Goal: Information Seeking & Learning: Learn about a topic

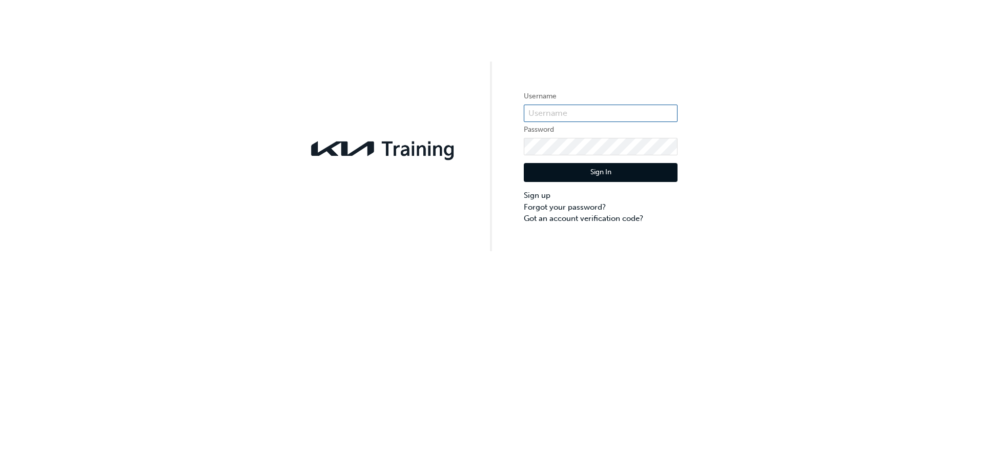
type input "KAU82747G5"
click at [615, 174] on button "Sign In" at bounding box center [601, 172] width 154 height 19
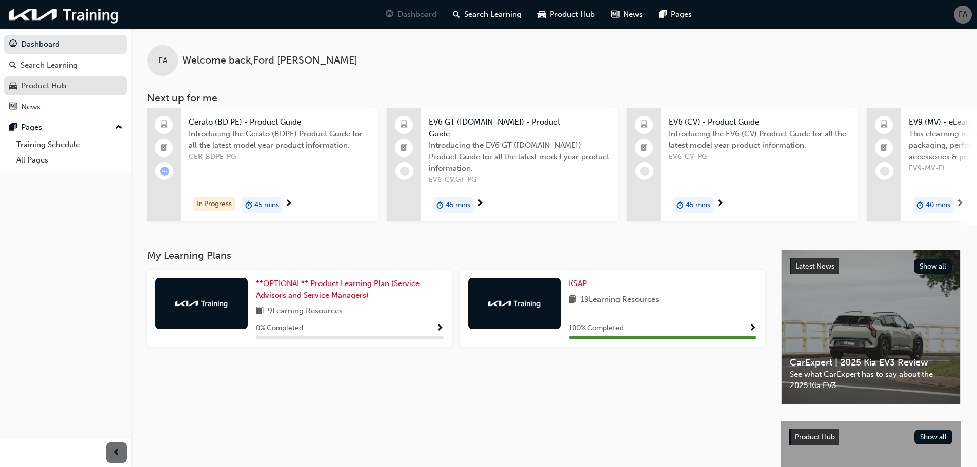
click at [78, 82] on div "Product Hub" at bounding box center [65, 85] width 112 height 13
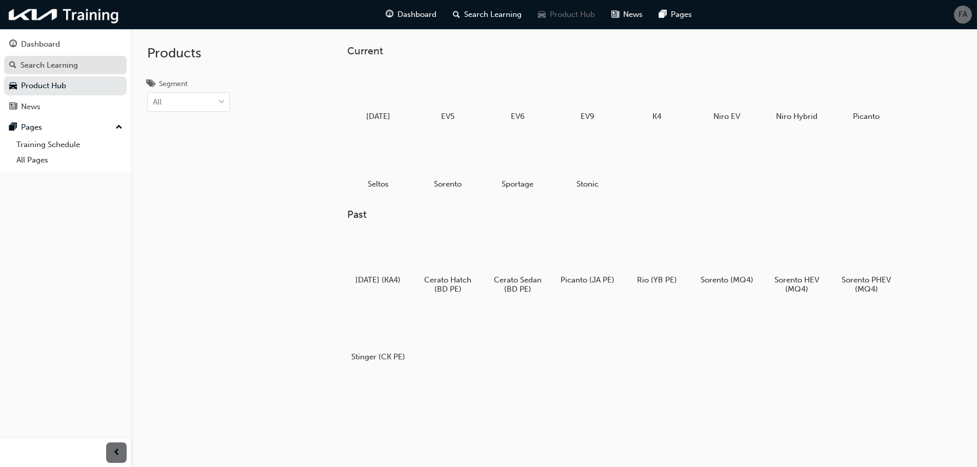
click at [68, 72] on link "Search Learning" at bounding box center [65, 65] width 123 height 19
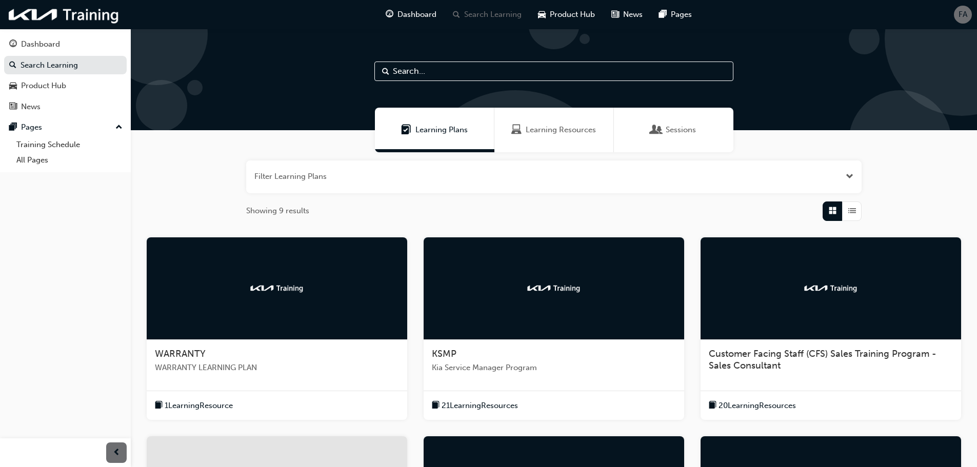
click at [274, 312] on div at bounding box center [277, 288] width 260 height 103
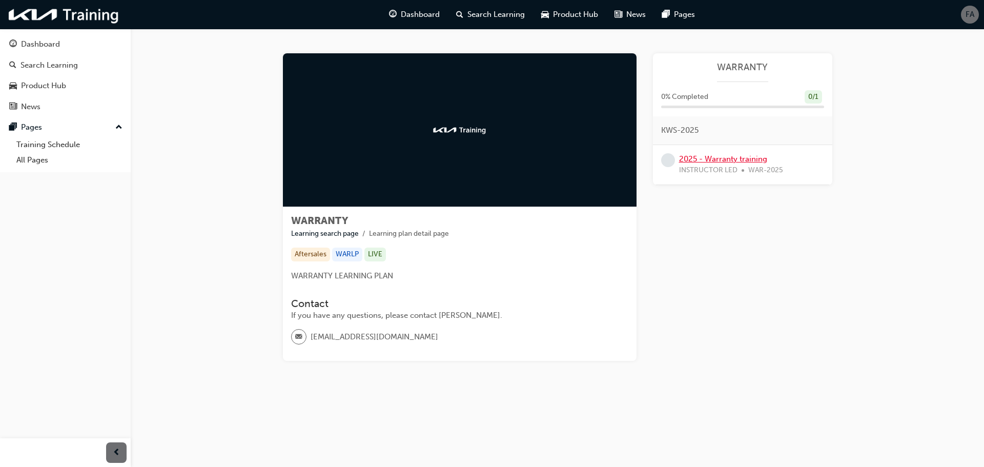
click at [746, 162] on link "2025 - Warranty training" at bounding box center [723, 158] width 88 height 9
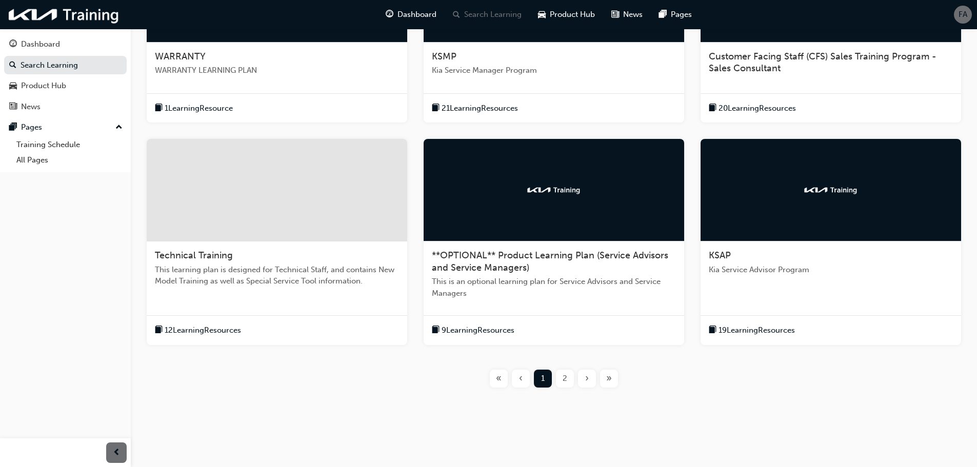
scroll to position [301, 0]
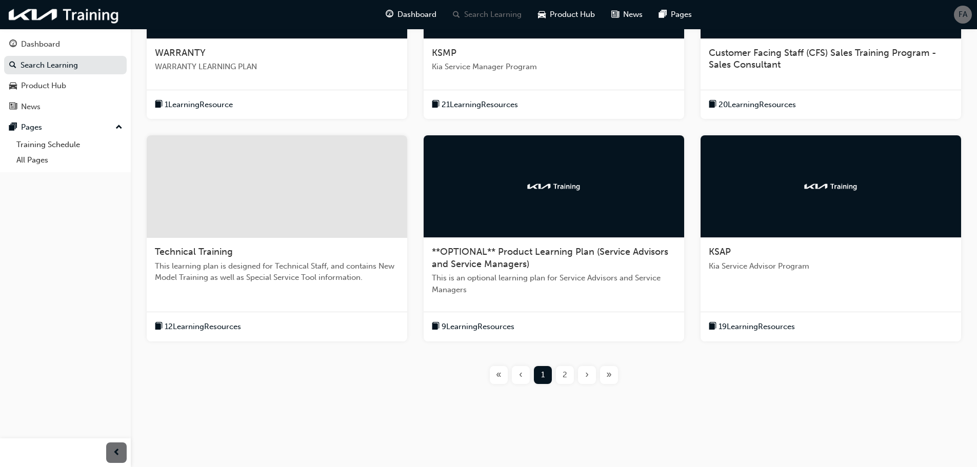
click at [568, 377] on div "2" at bounding box center [565, 375] width 18 height 18
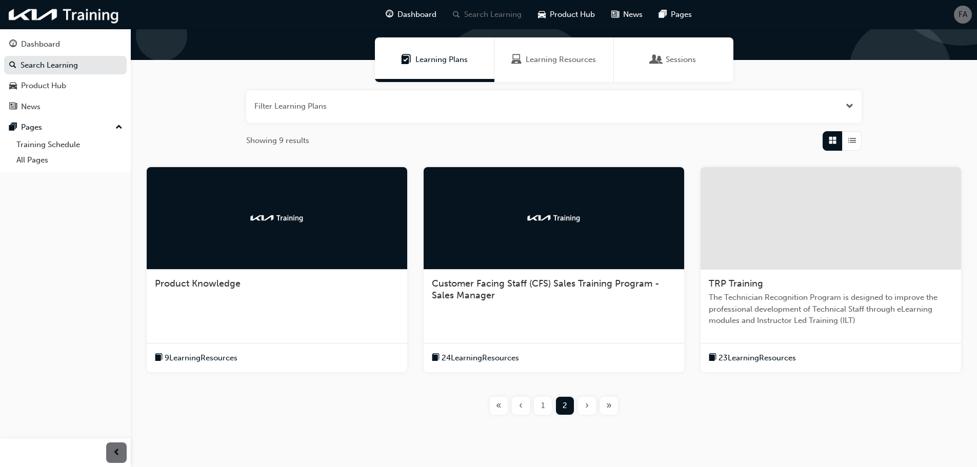
scroll to position [101, 0]
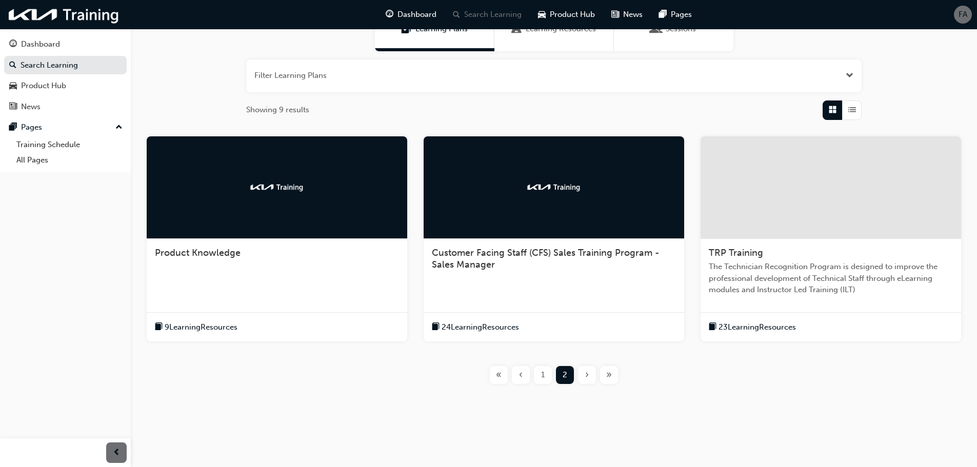
click at [536, 375] on div "1" at bounding box center [543, 375] width 18 height 18
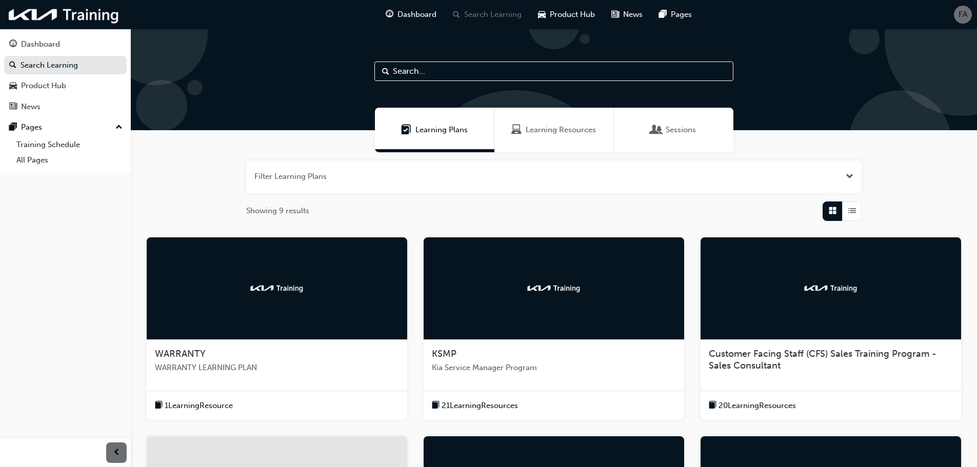
click at [533, 152] on div "Learning Resources" at bounding box center [553, 130] width 119 height 45
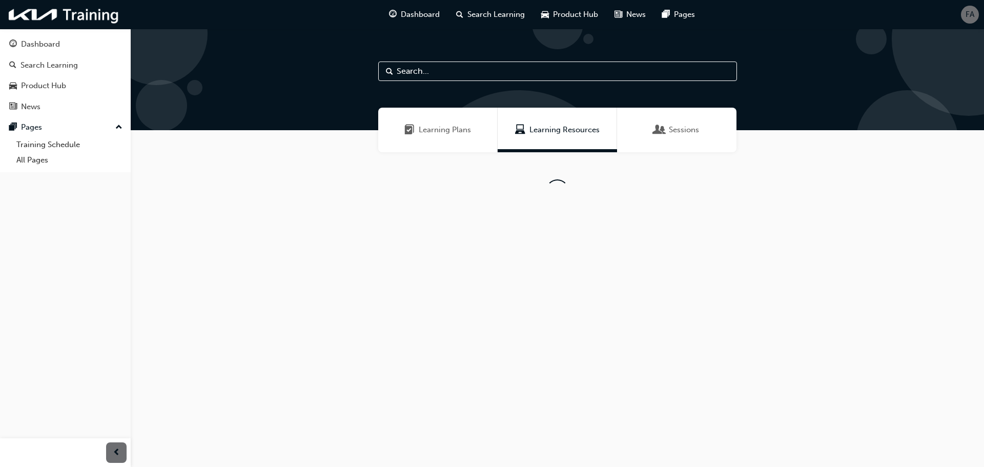
drag, startPoint x: 684, startPoint y: 135, endPoint x: 672, endPoint y: 136, distance: 12.3
click at [684, 135] on span "Sessions" at bounding box center [684, 130] width 30 height 12
click at [444, 133] on span "Learning Plans" at bounding box center [445, 130] width 52 height 12
